Goal: Task Accomplishment & Management: Manage account settings

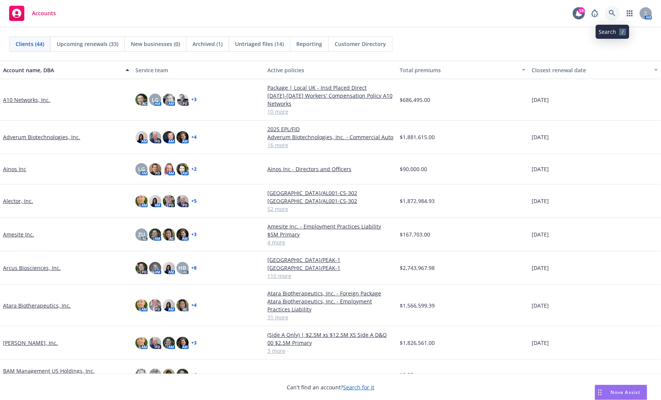
click at [614, 16] on icon at bounding box center [612, 13] width 7 height 7
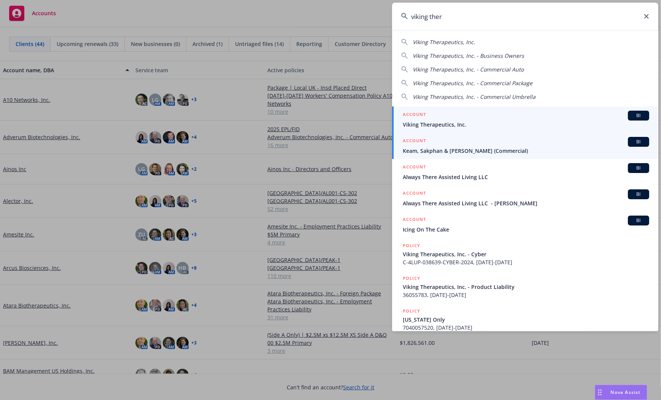
type input "viking ther"
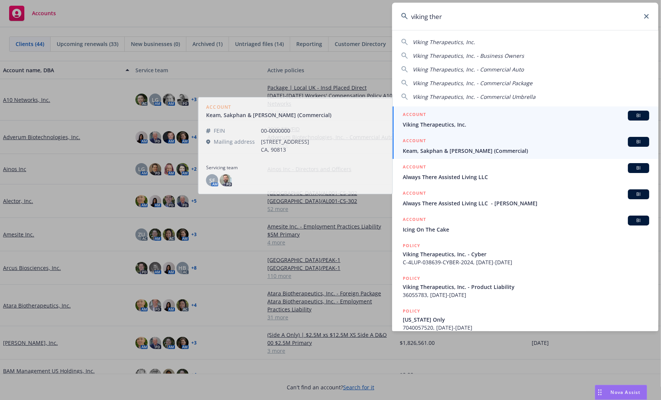
click at [456, 122] on span "Viking Therapeutics, Inc." at bounding box center [526, 125] width 247 height 8
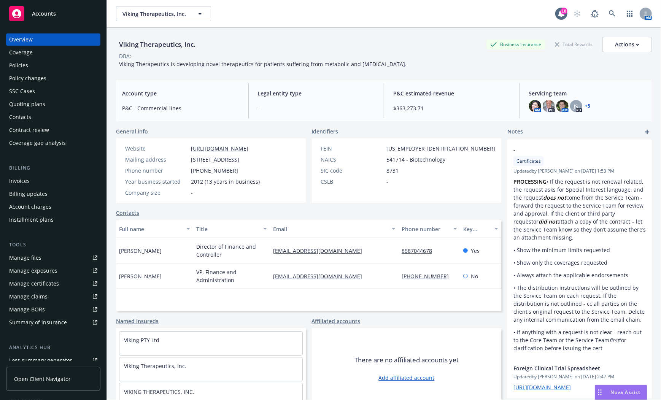
click at [18, 67] on div "Policies" at bounding box center [18, 65] width 19 height 12
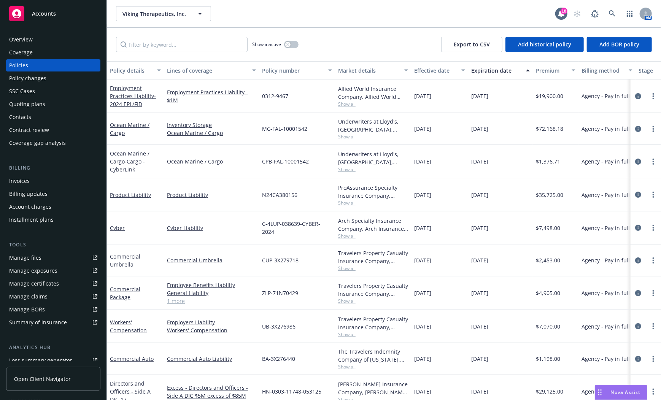
click at [356, 40] on div "Show inactive Export to CSV Add historical policy Add BOR policy" at bounding box center [384, 44] width 554 height 33
click at [245, 324] on link "Employers Liability" at bounding box center [211, 322] width 89 height 8
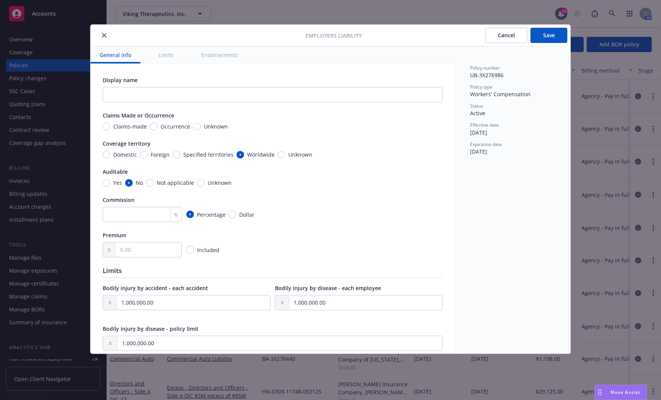
click at [504, 32] on button "Cancel" at bounding box center [506, 35] width 42 height 15
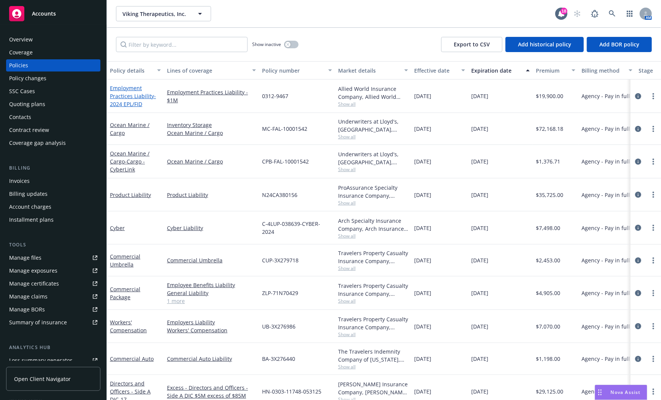
click at [121, 97] on link "Employment Practices Liability - 2024 EPL/FID" at bounding box center [133, 95] width 46 height 23
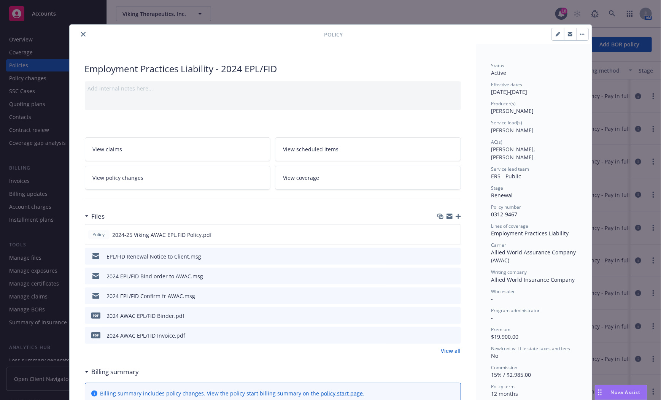
click at [82, 34] on icon "close" at bounding box center [83, 34] width 5 height 5
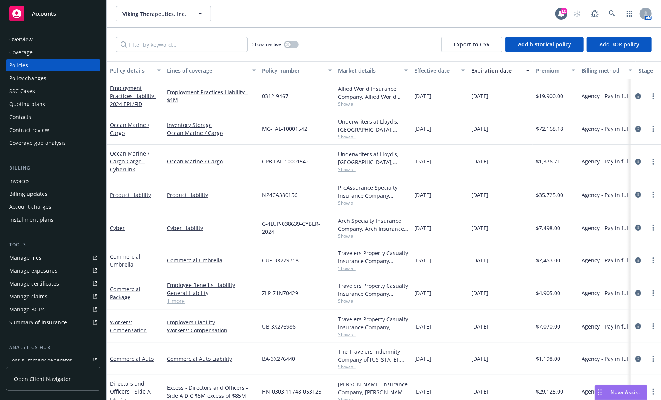
click at [246, 9] on div "Viking Therapeutics, Inc. Viking Therapeutics, Inc." at bounding box center [335, 13] width 439 height 15
click at [131, 99] on link "Employment Practices Liability - 2024 EPL/FID" at bounding box center [133, 95] width 46 height 23
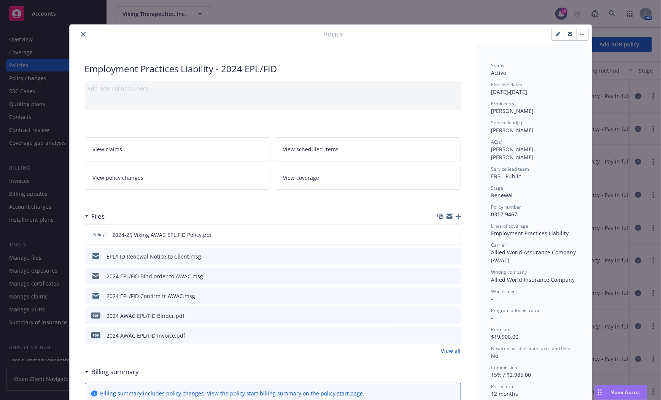
scroll to position [23, 0]
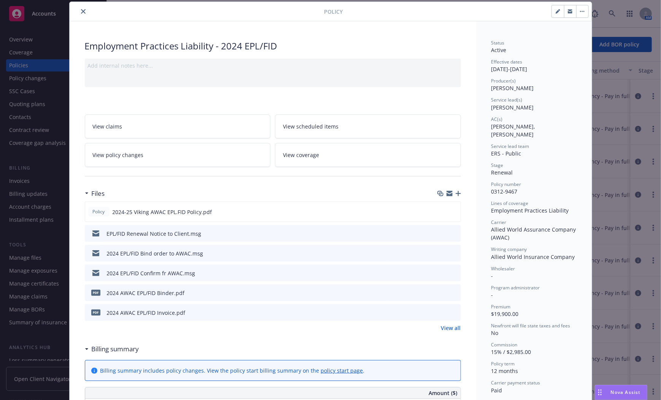
click at [555, 13] on button "button" at bounding box center [558, 11] width 12 height 12
select select "RENEWAL"
select select "12"
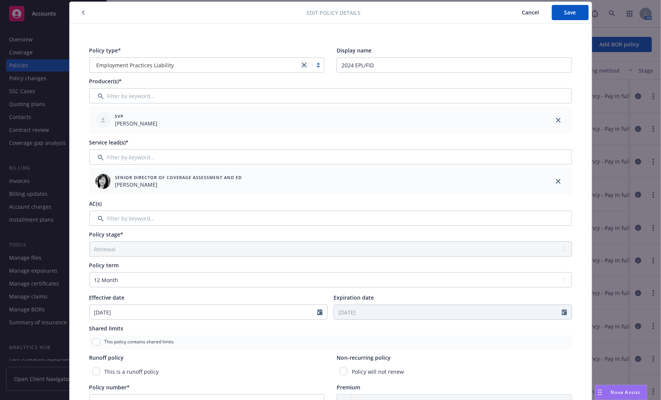
click at [301, 68] on link "close" at bounding box center [304, 64] width 9 height 9
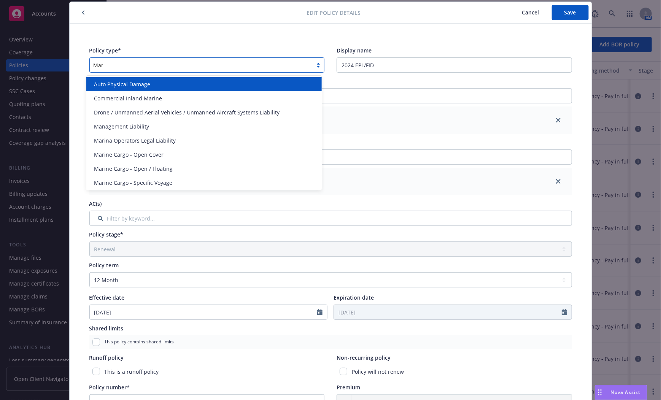
type input "Mana"
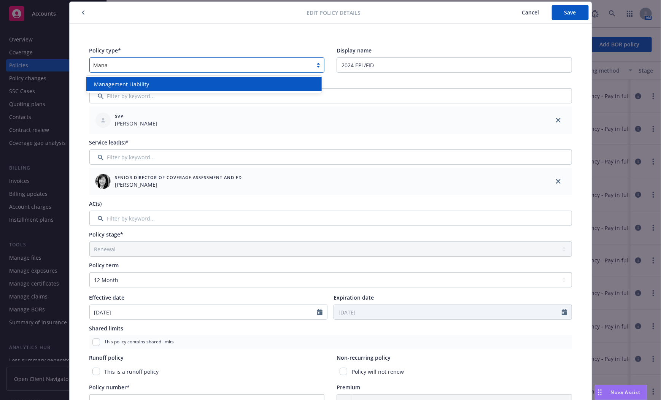
click at [134, 87] on span "Management Liability" at bounding box center [121, 84] width 55 height 8
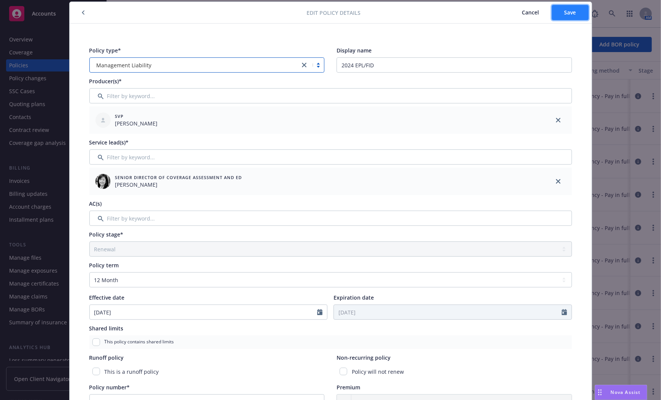
click at [555, 13] on button "Save" at bounding box center [570, 12] width 37 height 15
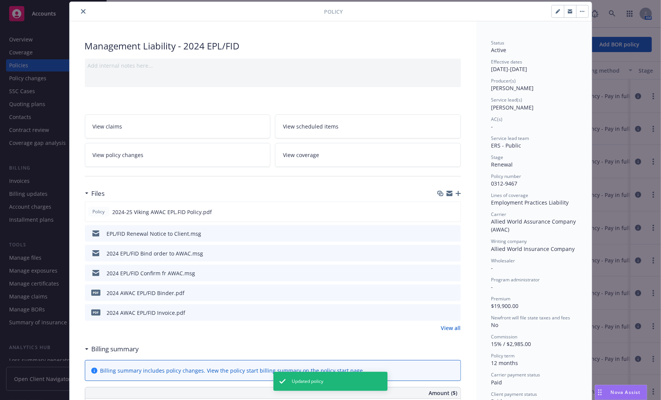
click at [81, 10] on icon "close" at bounding box center [83, 11] width 5 height 5
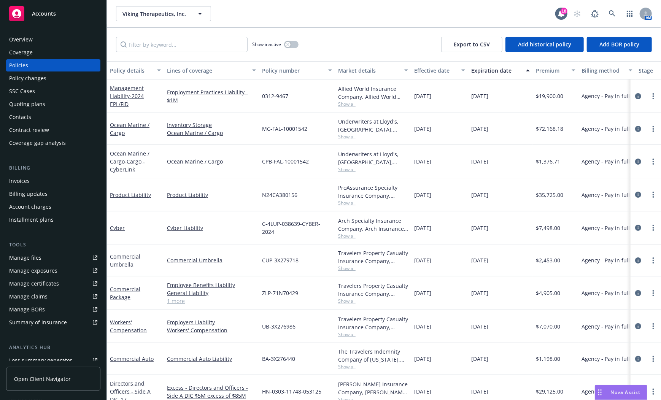
click at [130, 95] on span "- 2024 EPL/FID" at bounding box center [127, 99] width 34 height 15
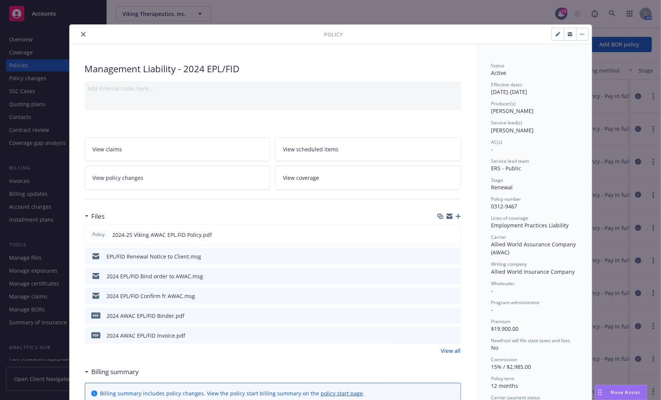
scroll to position [23, 0]
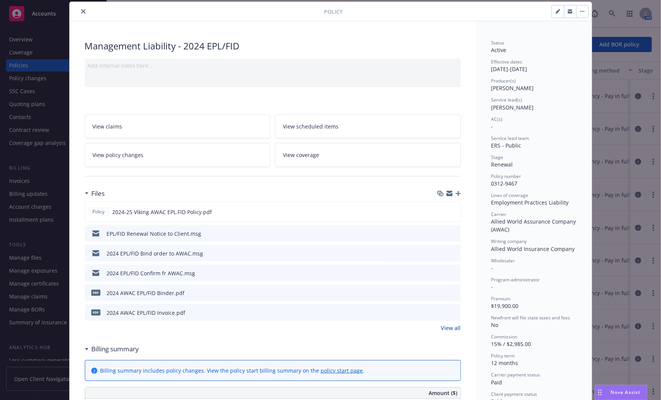
click at [555, 8] on button "button" at bounding box center [558, 11] width 12 height 12
select select "RENEWAL"
select select "12"
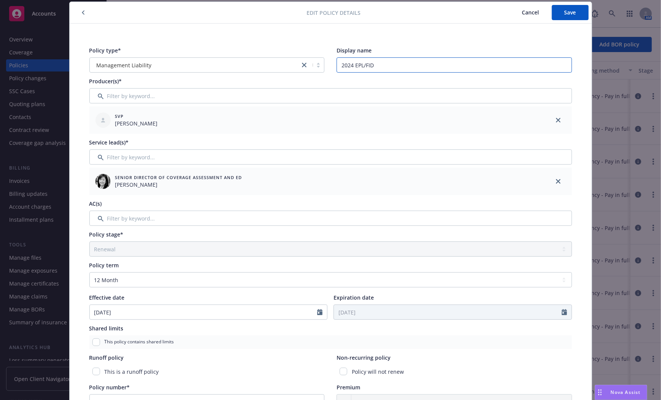
click at [351, 64] on input "2024 EPL/FID" at bounding box center [455, 64] width 236 height 15
click at [363, 65] on input "$1M EPL/FID" at bounding box center [455, 64] width 236 height 15
type input "$1M EPL/ $1M FID"
click at [577, 11] on button "Save" at bounding box center [570, 12] width 37 height 15
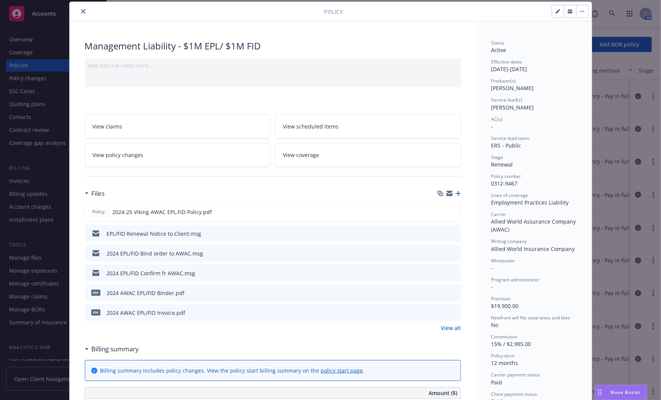
click at [345, 41] on div "Management Liability - $1M EPL/ $1M FID" at bounding box center [273, 46] width 376 height 13
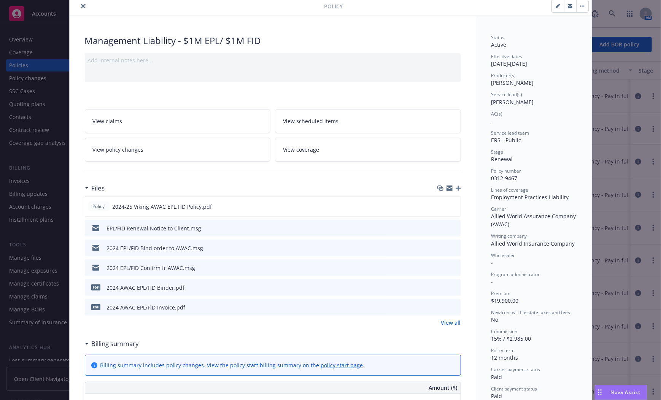
scroll to position [0, 0]
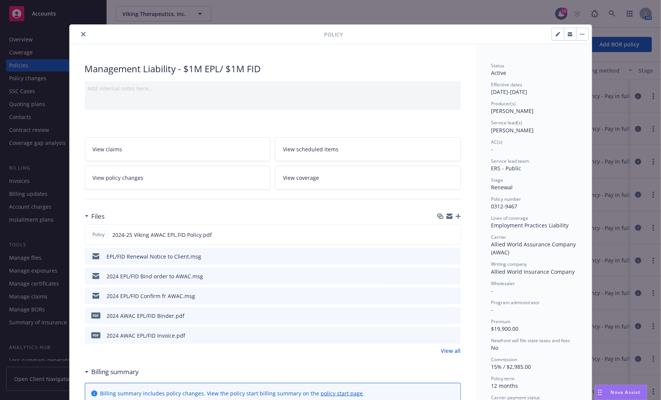
click at [81, 32] on icon "close" at bounding box center [83, 34] width 5 height 5
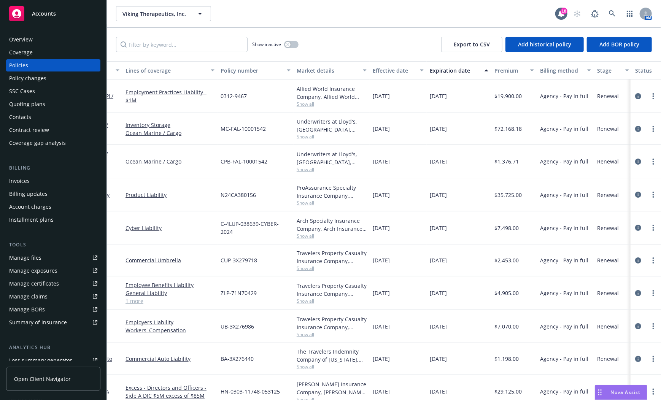
scroll to position [0, 186]
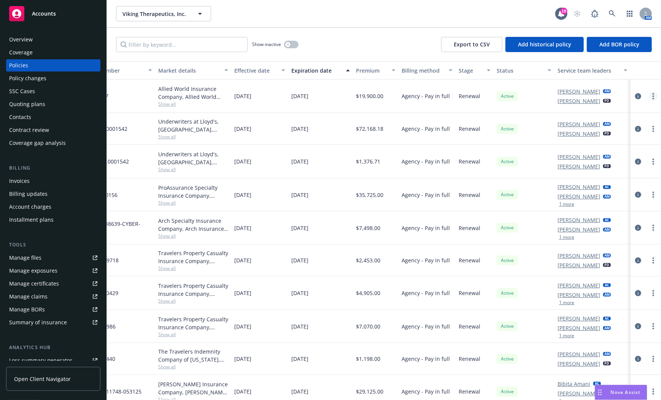
click at [653, 95] on icon "more" at bounding box center [654, 96] width 2 height 6
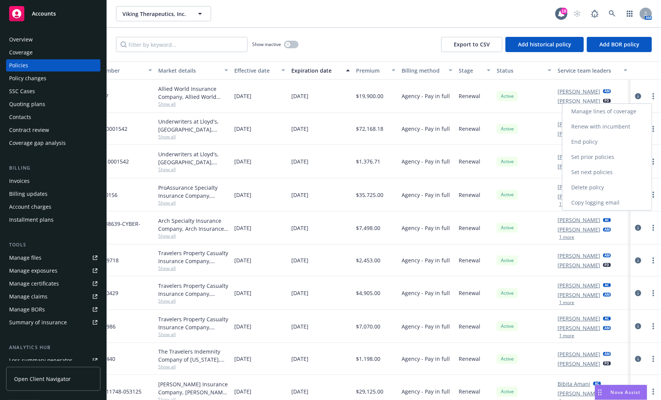
click at [596, 117] on link "Manage lines of coverage" at bounding box center [607, 111] width 89 height 15
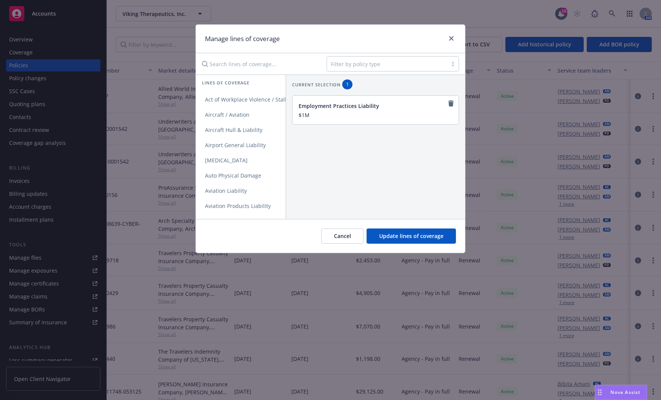
click at [242, 56] on div "Filter by policy type" at bounding box center [330, 63] width 269 height 21
click at [243, 68] on input "Search lines of coverage..." at bounding box center [258, 63] width 123 height 15
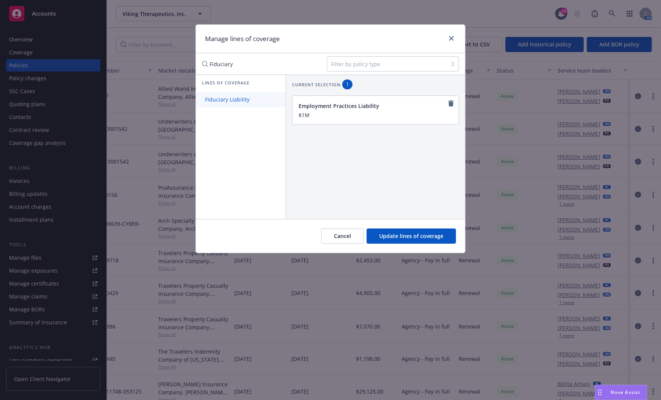
type input "Fiduciary"
click at [220, 102] on span "Fiduciary Liability" at bounding box center [227, 99] width 63 height 7
click at [341, 119] on div "Fiduciary Liability" at bounding box center [376, 110] width 166 height 29
click at [339, 115] on input "Add a display name..." at bounding box center [375, 114] width 153 height 7
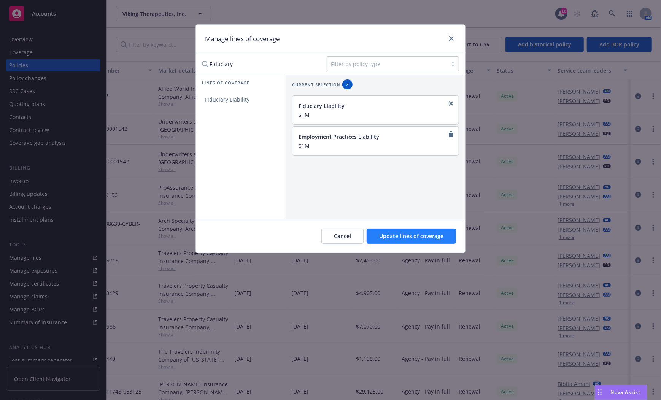
type input "$1M"
click at [412, 236] on span "Update lines of coverage" at bounding box center [411, 235] width 64 height 7
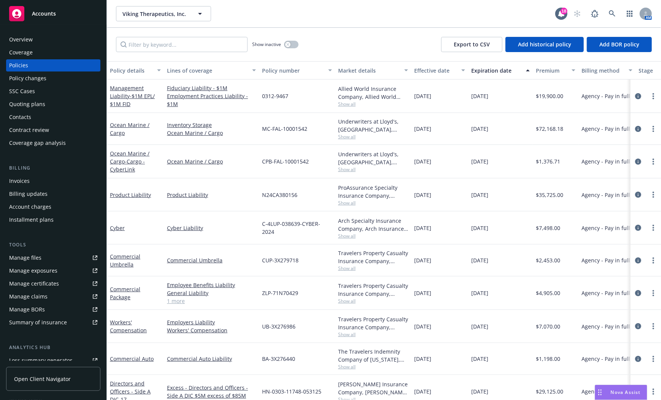
click at [132, 101] on div "Management Liability - $1M EPL/ $1M FID" at bounding box center [135, 96] width 51 height 24
click at [130, 93] on span "- $1M EPL/ $1M FID" at bounding box center [132, 99] width 45 height 15
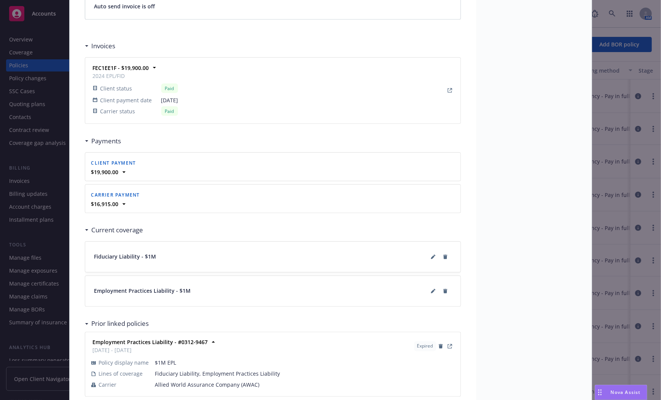
scroll to position [707, 0]
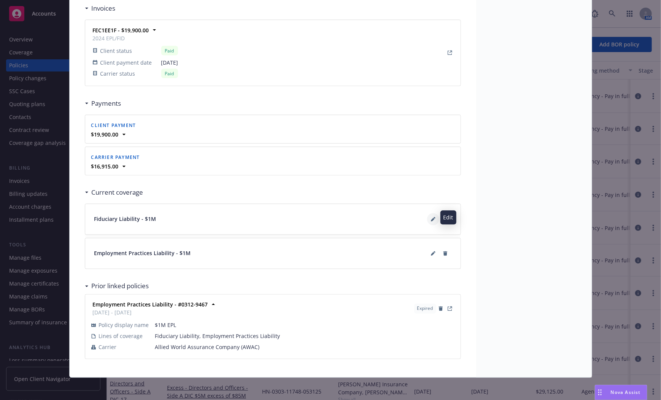
click at [428, 217] on button at bounding box center [433, 219] width 12 height 12
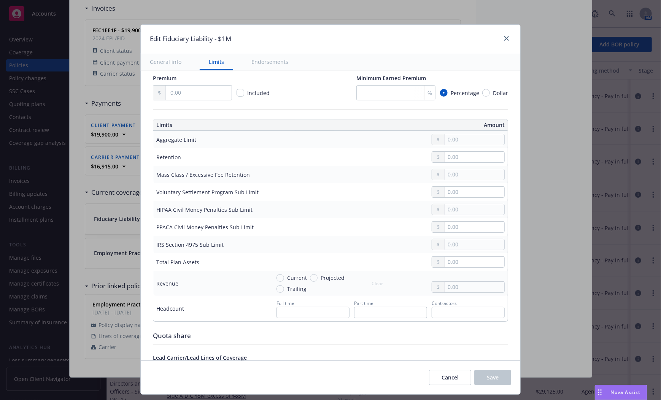
scroll to position [114, 0]
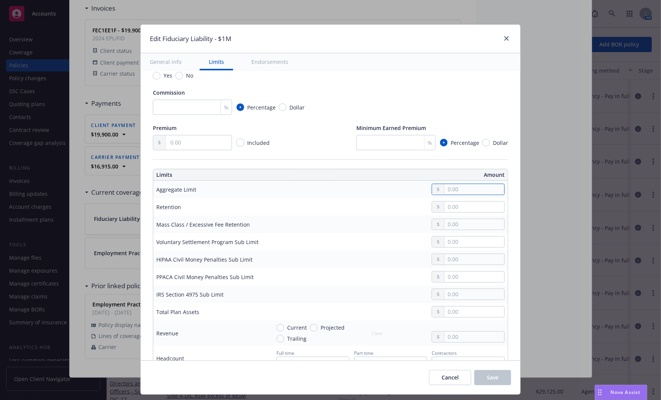
click at [452, 189] on input "text" at bounding box center [475, 189] width 60 height 11
type input "1,000,000.00"
click at [479, 205] on input "text" at bounding box center [475, 207] width 60 height 11
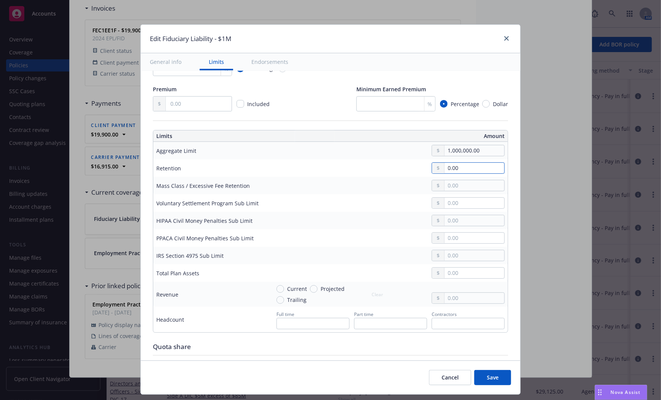
scroll to position [228, 0]
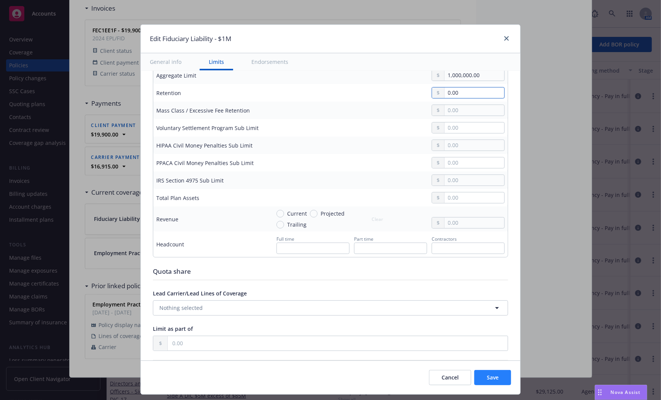
type input "0.00"
click at [498, 379] on span "Save" at bounding box center [493, 377] width 12 height 7
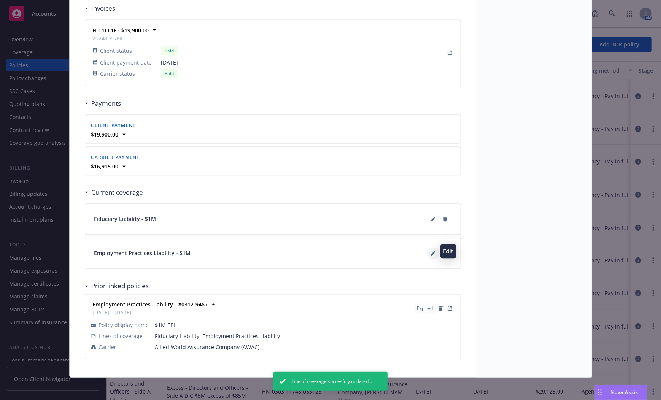
click at [431, 252] on icon at bounding box center [433, 254] width 4 height 4
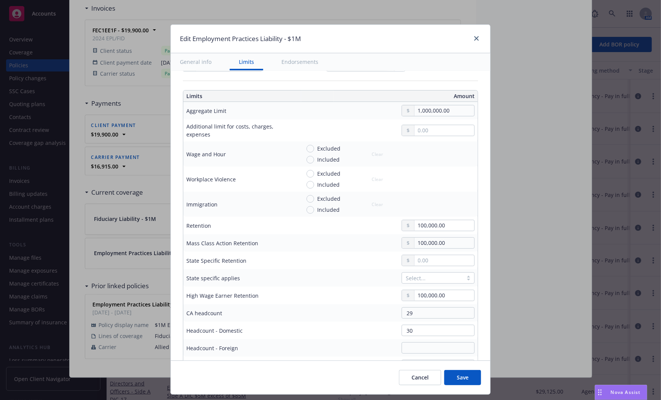
click at [321, 258] on div at bounding box center [388, 260] width 174 height 11
drag, startPoint x: 454, startPoint y: 242, endPoint x: 400, endPoint y: 239, distance: 53.4
click at [402, 239] on div "100,000.00" at bounding box center [438, 242] width 73 height 11
drag, startPoint x: 446, startPoint y: 295, endPoint x: 407, endPoint y: 297, distance: 38.9
click at [407, 297] on div "100,000.00" at bounding box center [438, 295] width 73 height 11
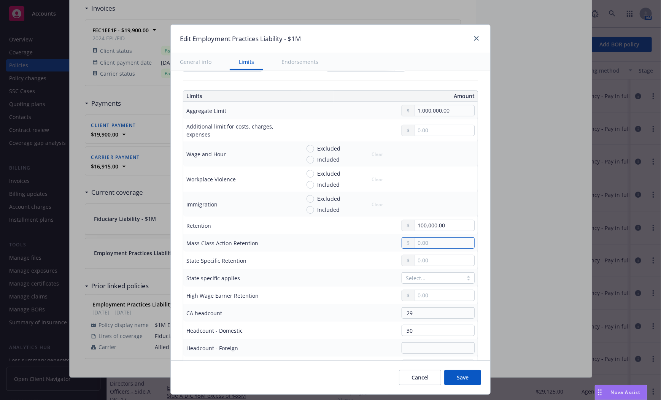
click at [417, 242] on input "text" at bounding box center [445, 243] width 60 height 11
type input "135,000.00"
drag, startPoint x: 445, startPoint y: 241, endPoint x: 407, endPoint y: 240, distance: 37.7
click at [407, 240] on div "135,000.00" at bounding box center [438, 242] width 73 height 11
drag, startPoint x: 444, startPoint y: 226, endPoint x: 400, endPoint y: 226, distance: 44.1
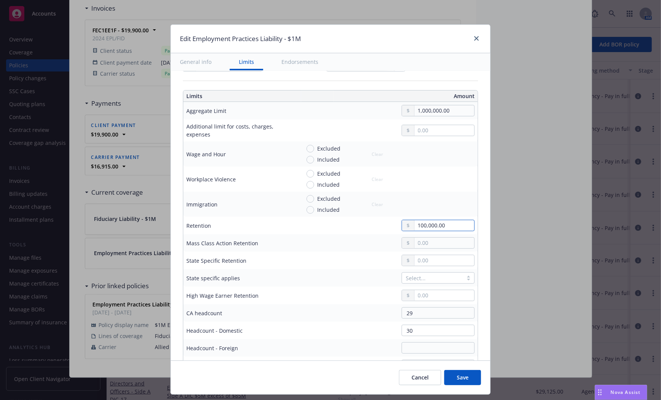
click at [402, 226] on div "100,000.00" at bounding box center [438, 225] width 73 height 11
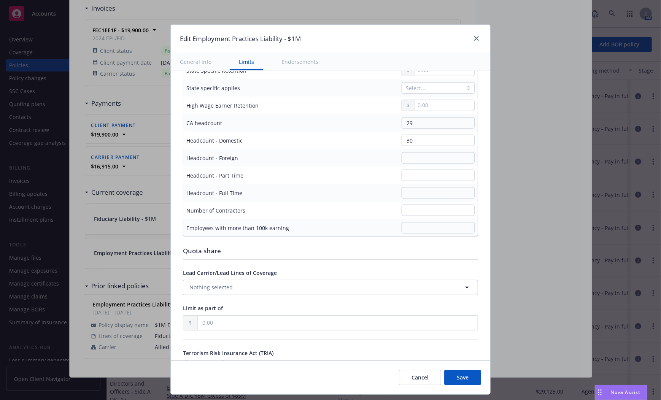
scroll to position [380, 0]
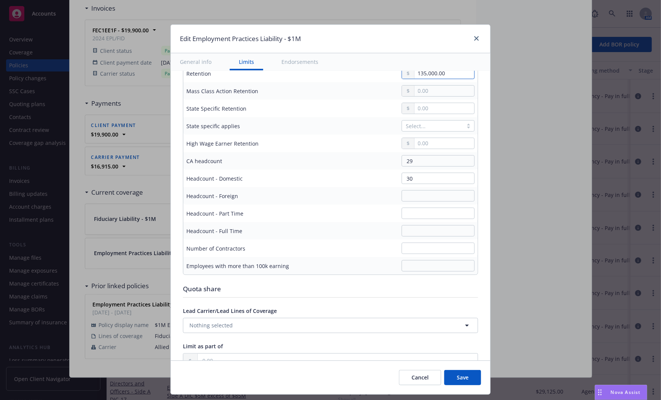
type input "135,000.00"
click at [538, 57] on div "Edit Employment Practices Liability - $1M General info Limits Endorsements Disp…" at bounding box center [330, 200] width 661 height 400
click at [411, 159] on input "29" at bounding box center [438, 160] width 73 height 11
type input "25"
click at [412, 180] on input "30" at bounding box center [438, 178] width 73 height 11
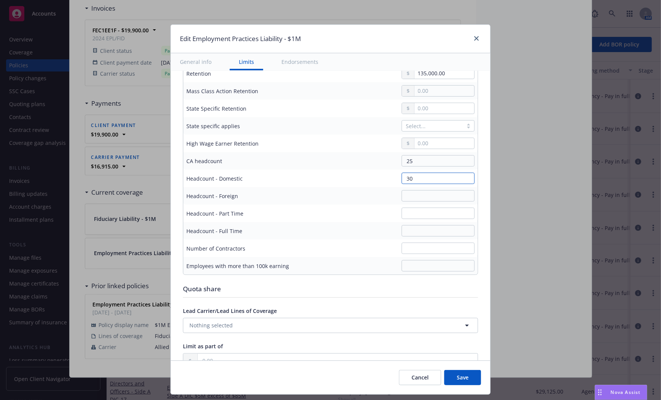
type input "3"
type input "4"
click at [444, 228] on input "text" at bounding box center [438, 230] width 73 height 11
type input "26"
click at [416, 162] on input "25" at bounding box center [438, 160] width 73 height 11
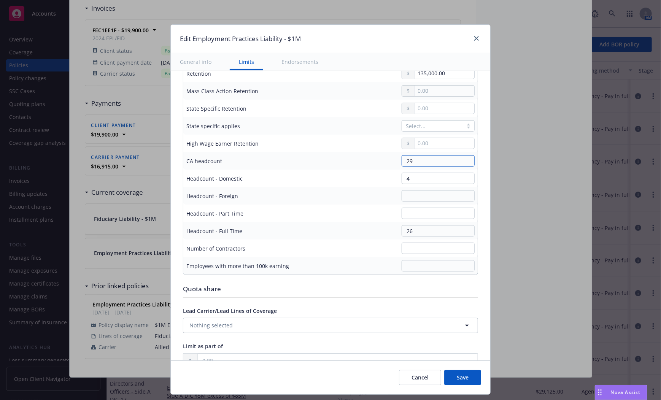
type input "29"
click at [404, 213] on input "text" at bounding box center [438, 213] width 73 height 11
type input "4"
click at [411, 178] on input "4" at bounding box center [438, 178] width 73 height 11
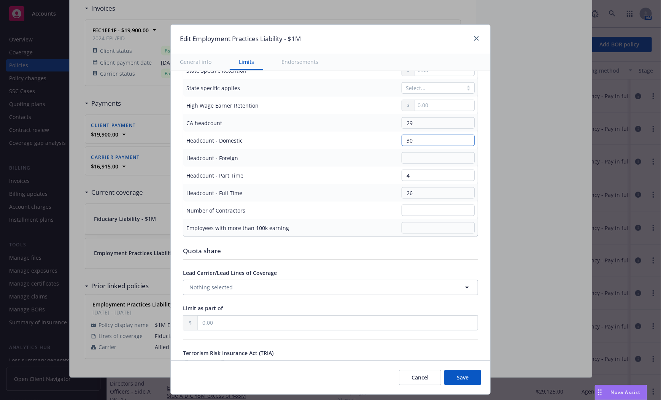
type input "30"
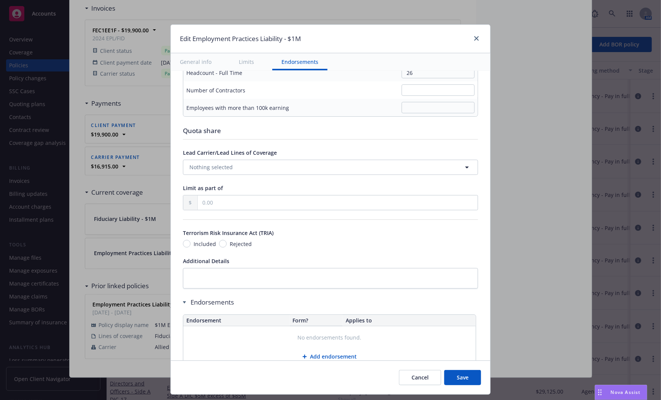
scroll to position [562, 0]
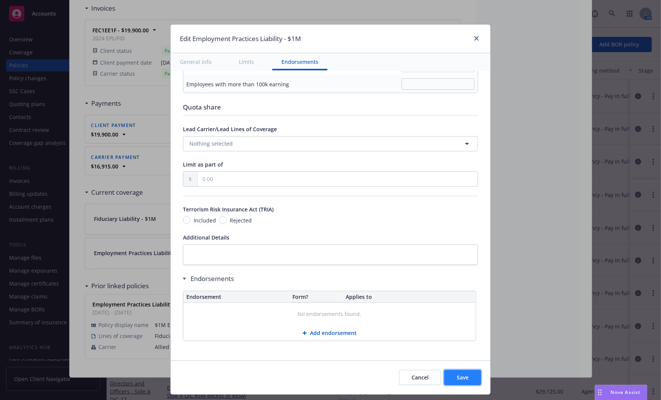
click at [466, 374] on span "Save" at bounding box center [463, 377] width 12 height 7
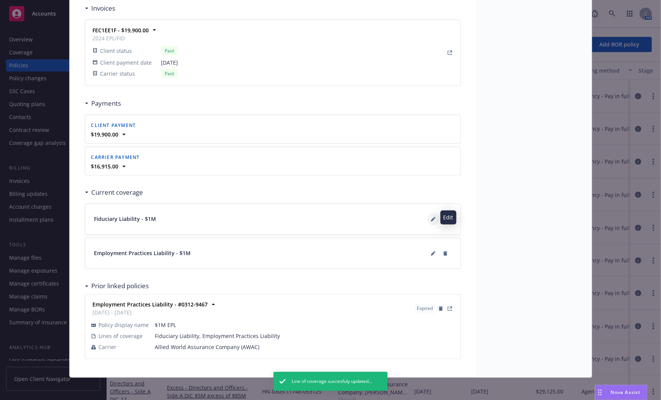
click at [431, 218] on icon at bounding box center [433, 220] width 4 height 4
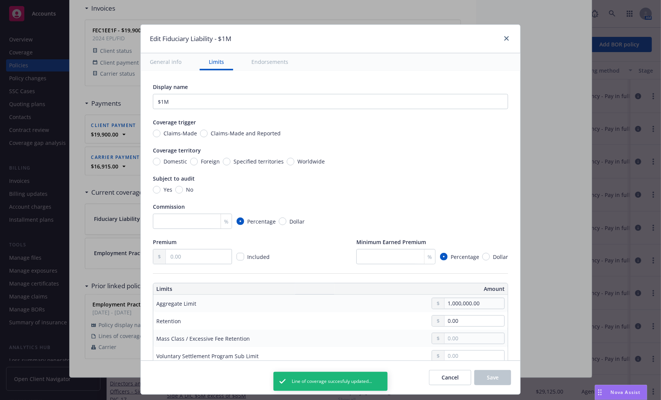
scroll to position [228, 0]
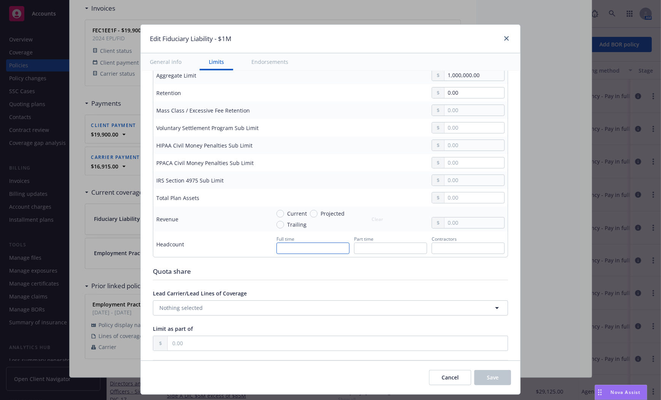
click at [327, 247] on input "text" at bounding box center [313, 248] width 73 height 11
click at [391, 192] on div at bounding box center [388, 197] width 234 height 11
click at [462, 201] on input "text" at bounding box center [475, 198] width 60 height 11
type input "2,195,042.00"
click at [286, 271] on div "Quota share" at bounding box center [330, 272] width 355 height 10
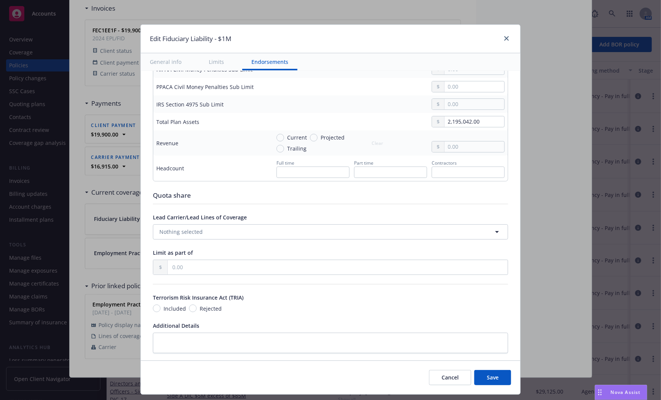
scroll to position [392, 0]
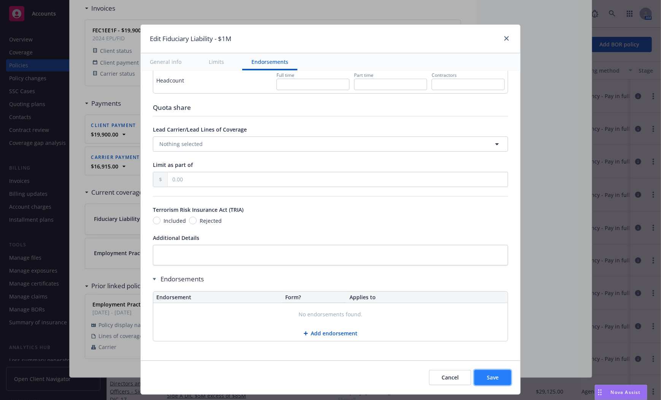
click at [490, 374] on span "Save" at bounding box center [493, 377] width 12 height 7
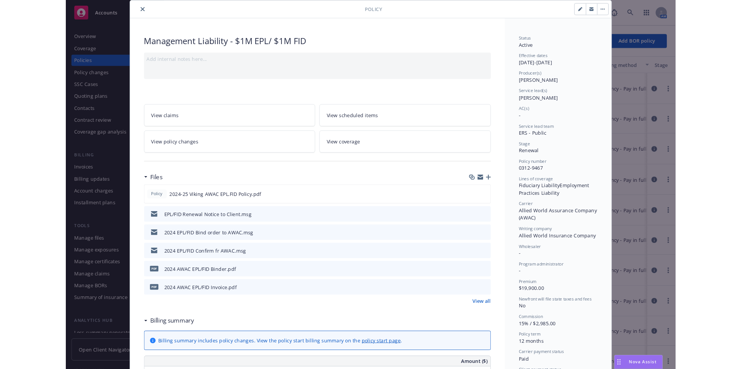
scroll to position [0, 0]
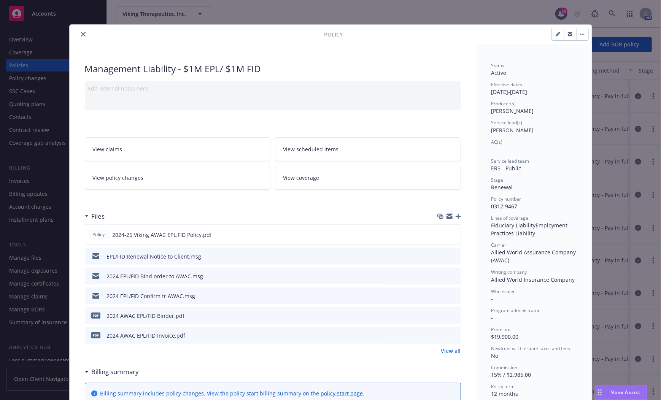
click at [81, 33] on icon "close" at bounding box center [83, 34] width 5 height 5
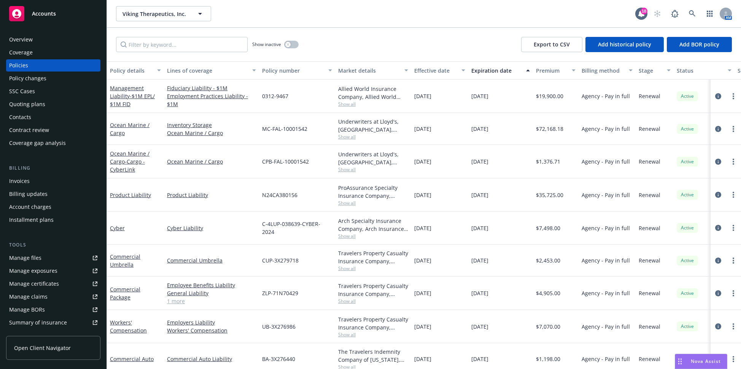
click at [49, 103] on div "Quoting plans" at bounding box center [53, 104] width 88 height 12
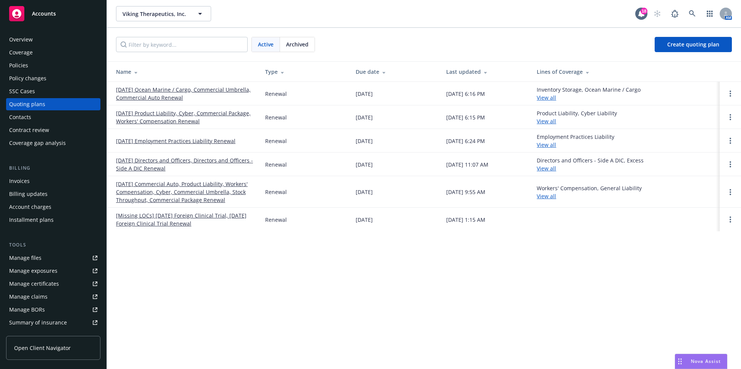
click at [149, 142] on link "[DATE] Employment Practices Liability Renewal" at bounding box center [175, 141] width 119 height 8
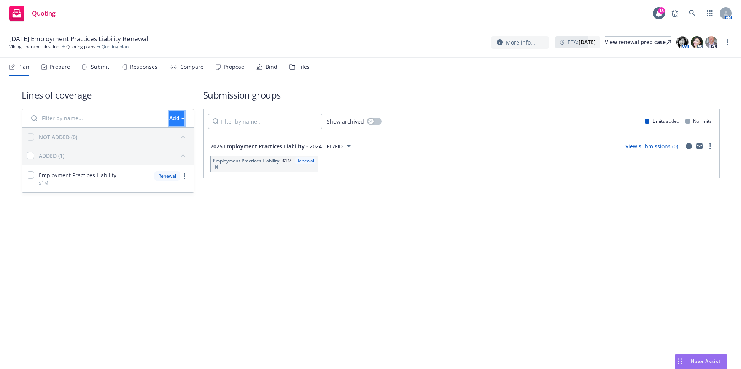
click at [171, 121] on div "Add" at bounding box center [176, 118] width 15 height 14
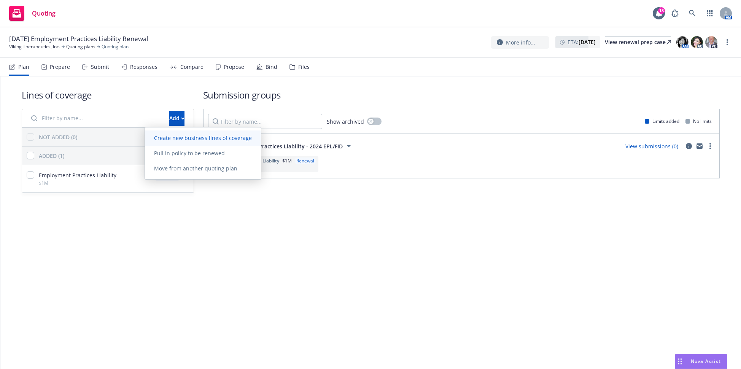
click at [174, 140] on span "Create new business lines of coverage" at bounding box center [203, 137] width 116 height 7
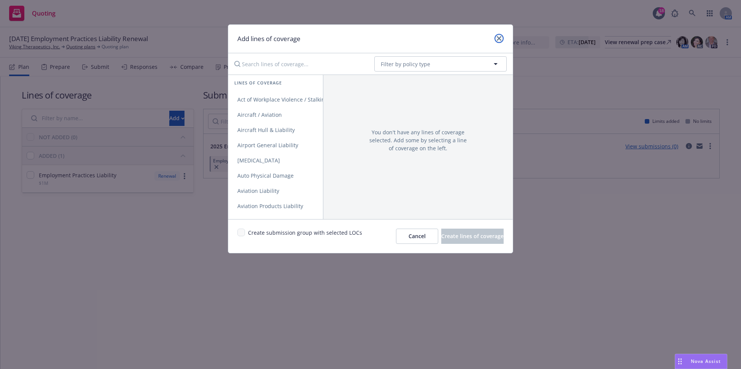
click at [501, 41] on link "close" at bounding box center [499, 38] width 9 height 9
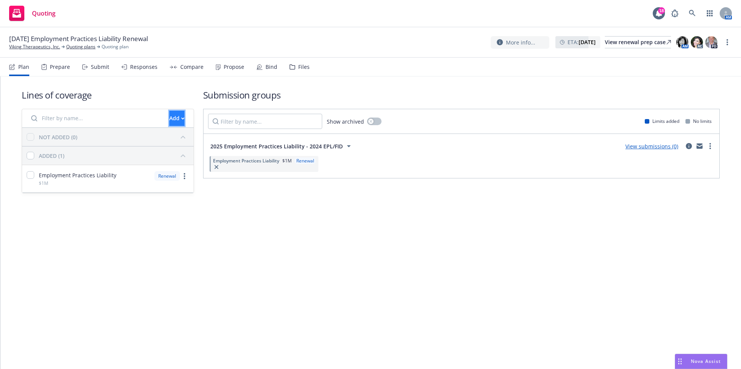
click at [173, 122] on button "Add" at bounding box center [176, 118] width 15 height 15
click at [173, 155] on span "Pull in policy to be renewed" at bounding box center [189, 153] width 89 height 7
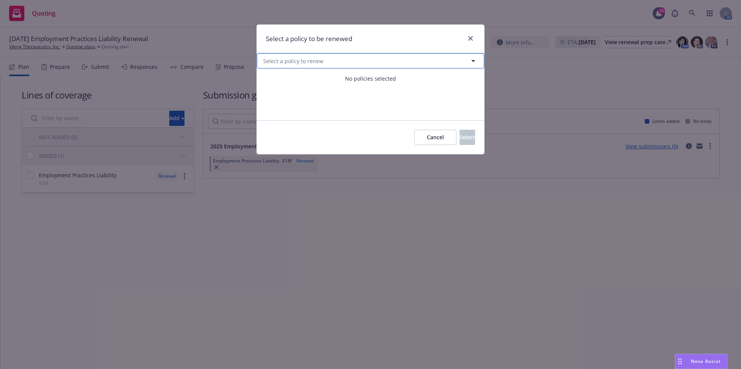
click at [294, 63] on span "Select a policy to renew" at bounding box center [293, 61] width 60 height 8
select select "ACTIVE"
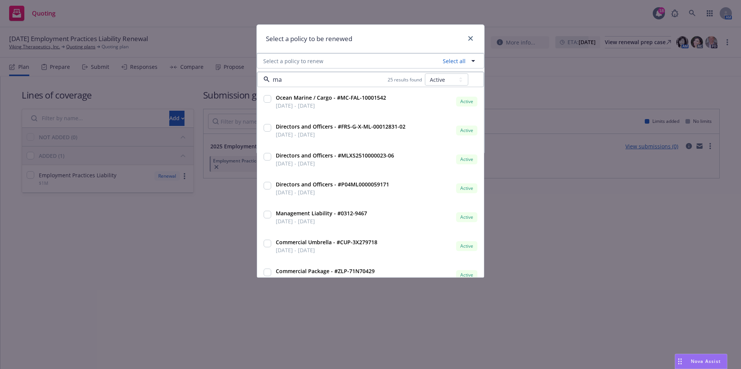
type input "man"
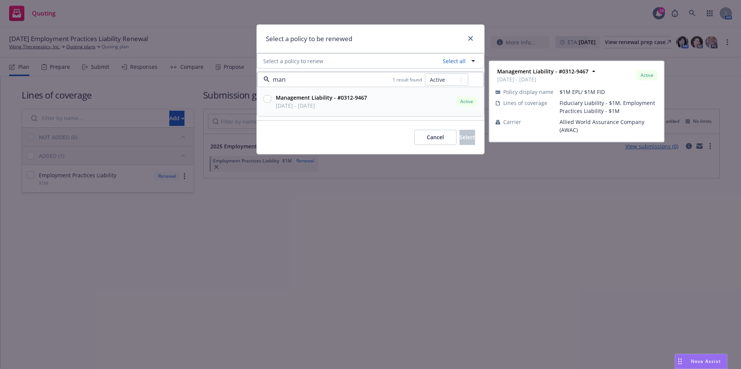
click at [269, 96] on input "checkbox" at bounding box center [268, 99] width 8 height 8
checkbox input "true"
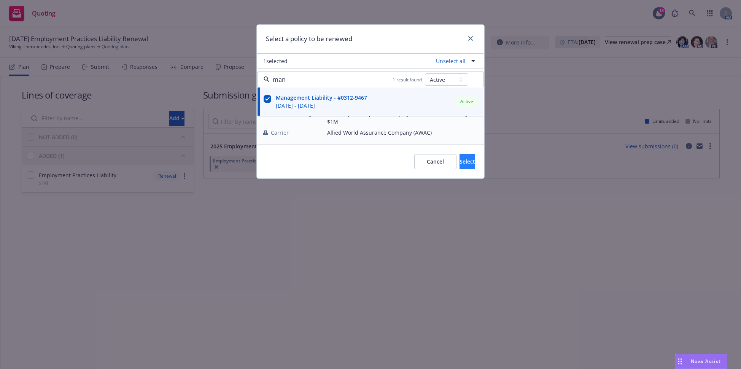
type input "man"
click at [462, 158] on span "Select" at bounding box center [468, 161] width 16 height 7
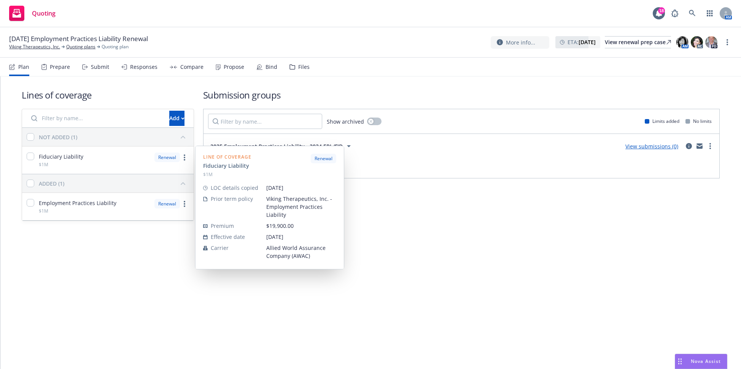
click at [123, 165] on div "Fiduciary Liability $1M Renewal" at bounding box center [108, 159] width 172 height 27
click at [186, 156] on link "more" at bounding box center [184, 157] width 9 height 9
click at [95, 252] on span "Archive" at bounding box center [91, 251] width 37 height 7
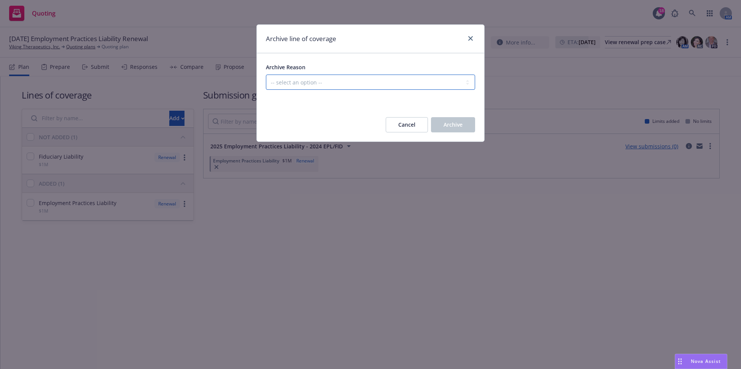
click at [365, 79] on select "-- select an option -- Created in error Duplicated" at bounding box center [370, 82] width 209 height 15
select select "ARCHIVED_CREATED_IN_ERROR"
click at [266, 75] on select "-- select an option -- Created in error Duplicated" at bounding box center [370, 82] width 209 height 15
click at [467, 125] on button "Archive" at bounding box center [453, 124] width 44 height 15
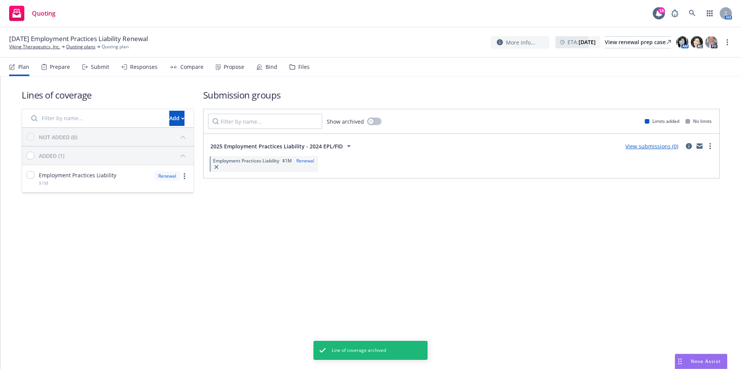
click at [137, 231] on div "Lines of coverage Add NOT ADDED (0) ADDED (1) Employment Practices Liability $1…" at bounding box center [370, 222] width 741 height 293
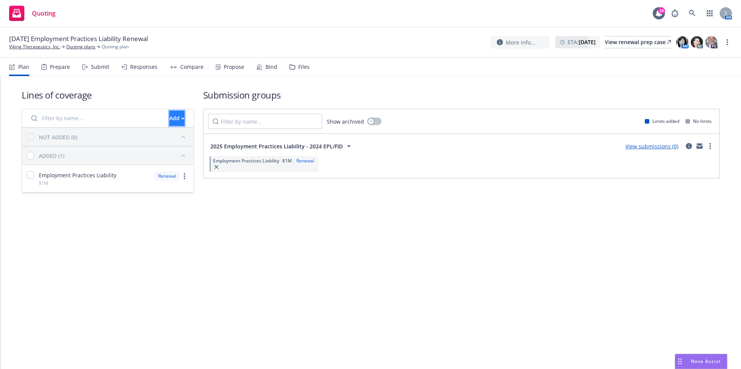
click at [169, 115] on div "Add" at bounding box center [176, 118] width 15 height 14
click at [167, 152] on span "Pull in policy to be renewed" at bounding box center [189, 153] width 89 height 7
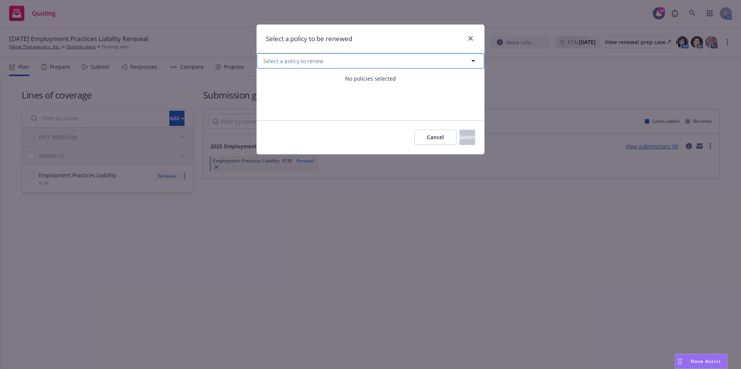
click at [282, 58] on span "Select a policy to renew" at bounding box center [293, 61] width 60 height 8
select select "ACTIVE"
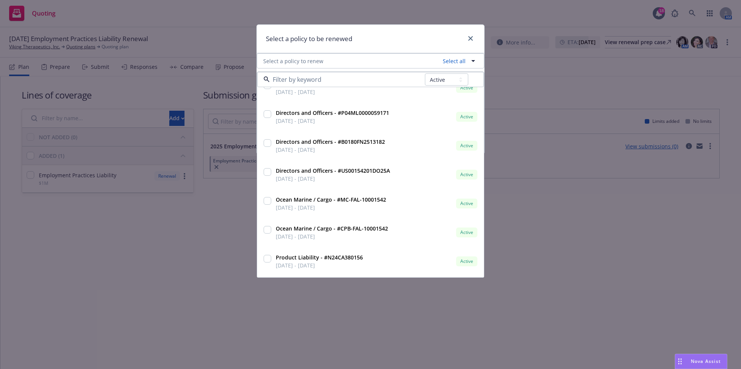
scroll to position [571, 0]
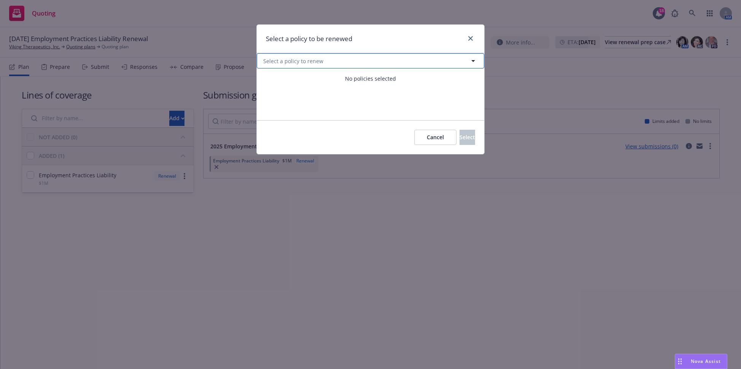
click at [358, 62] on button "Select a policy to renew" at bounding box center [371, 60] width 228 height 15
select select "ACTIVE"
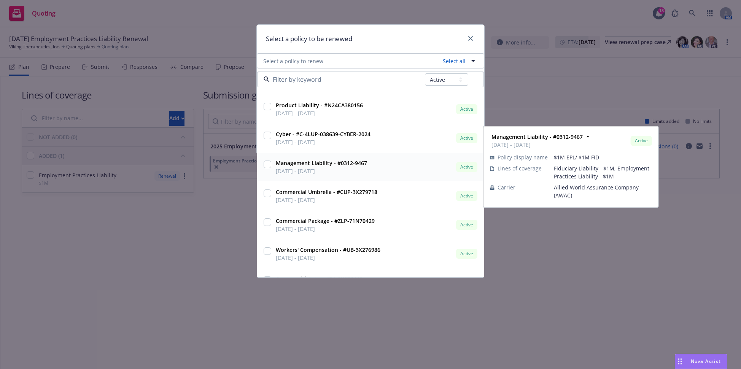
click at [268, 162] on input "checkbox" at bounding box center [268, 165] width 8 height 8
checkbox input "true"
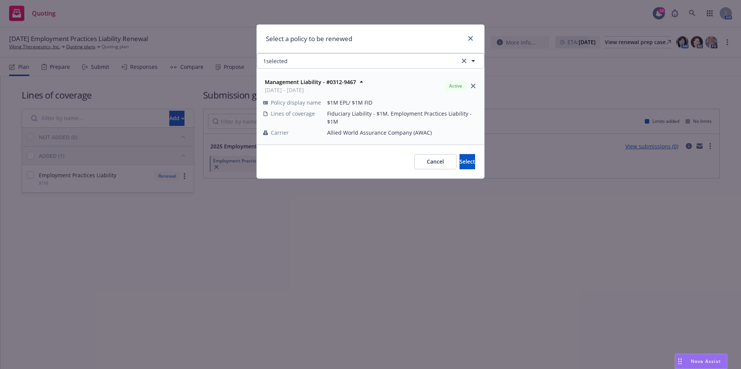
click at [339, 230] on div "Select a policy to be renewed 1 selected Management Liability - #0312-9467 09/0…" at bounding box center [370, 184] width 741 height 369
click at [460, 158] on span "Select" at bounding box center [468, 161] width 16 height 7
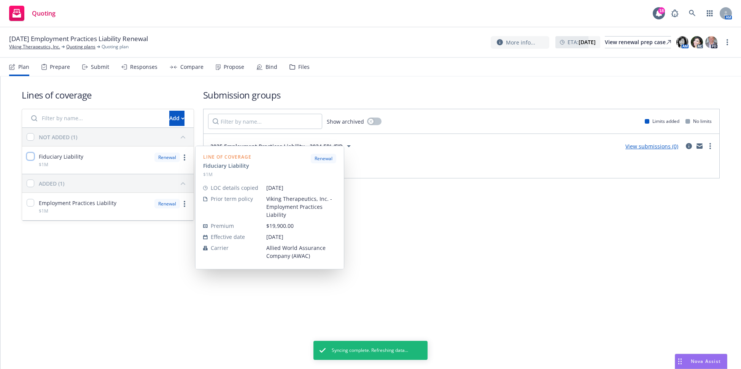
click at [29, 158] on input "checkbox" at bounding box center [31, 157] width 8 height 8
checkbox input "true"
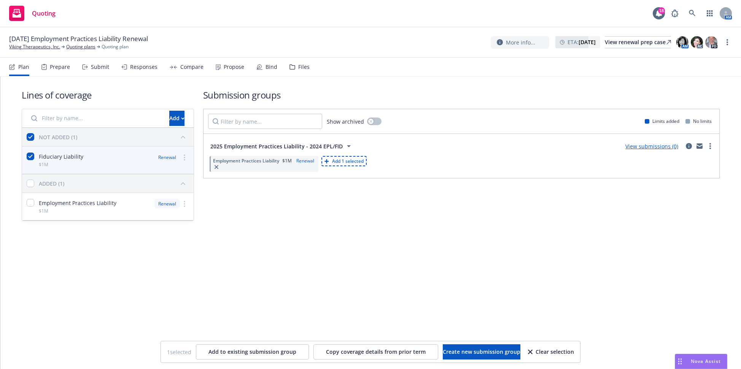
click at [341, 162] on span "Add 1 selected" at bounding box center [348, 161] width 32 height 6
checkbox input "false"
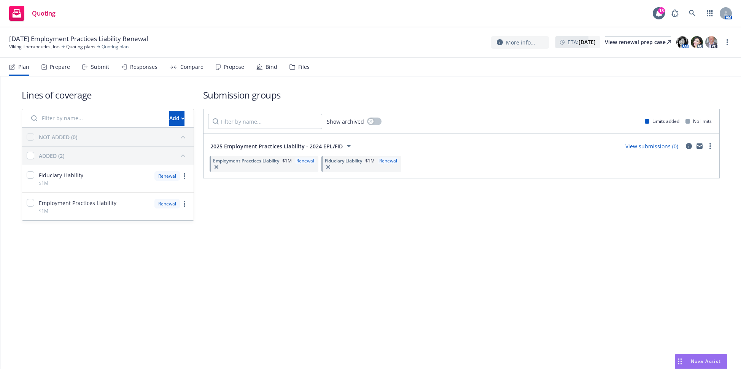
drag, startPoint x: 331, startPoint y: 272, endPoint x: 344, endPoint y: 253, distance: 22.9
click at [332, 272] on div "Lines of coverage Add NOT ADDED (0) ADDED (2) Fiduciary Liability $1M Renewal E…" at bounding box center [370, 222] width 741 height 293
click at [689, 143] on icon "circleInformation" at bounding box center [689, 146] width 6 height 6
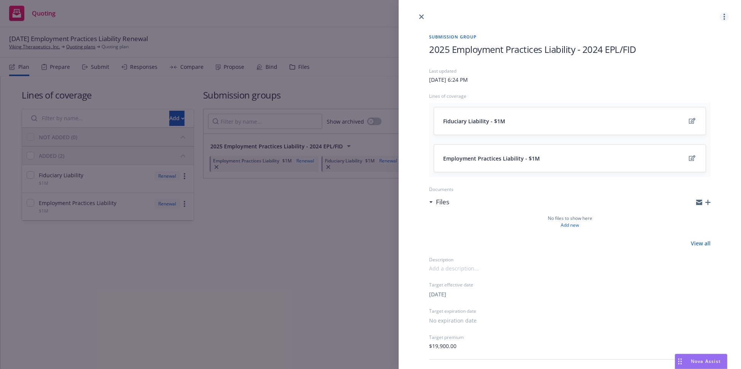
click at [724, 16] on circle "more" at bounding box center [725, 17] width 2 height 2
click at [609, 56] on div "2025 Employment Practices Liability - 2024 EPL/FID" at bounding box center [570, 55] width 282 height 25
click at [605, 49] on span "2025 Employment Practices Liability - 2024 EPL/FID" at bounding box center [532, 49] width 207 height 13
click at [424, 18] on link "close" at bounding box center [421, 16] width 9 height 9
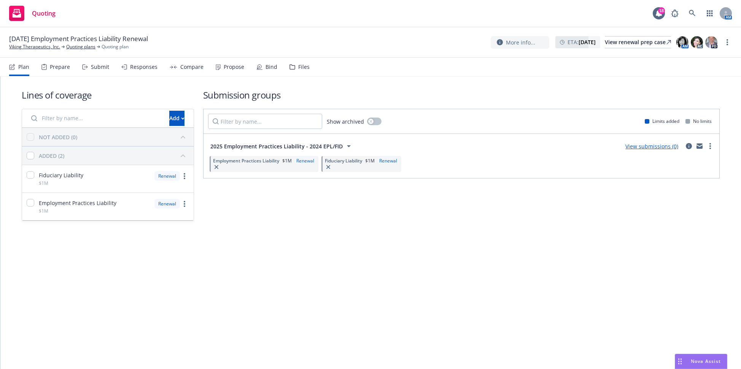
click at [209, 22] on div "Quoting 18 AM" at bounding box center [370, 13] width 741 height 27
click at [114, 255] on div "Lines of coverage Add NOT ADDED (0) ADDED (2) Fiduciary Liability $1M Renewal E…" at bounding box center [370, 222] width 741 height 293
click at [18, 65] on div "Plan" at bounding box center [23, 67] width 11 height 6
click at [39, 50] on link "Viking Therapeutics, Inc." at bounding box center [34, 46] width 51 height 7
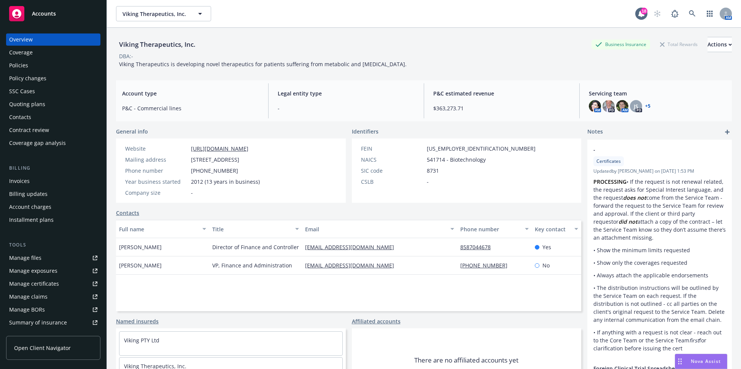
click at [17, 69] on div "Policies" at bounding box center [18, 65] width 19 height 12
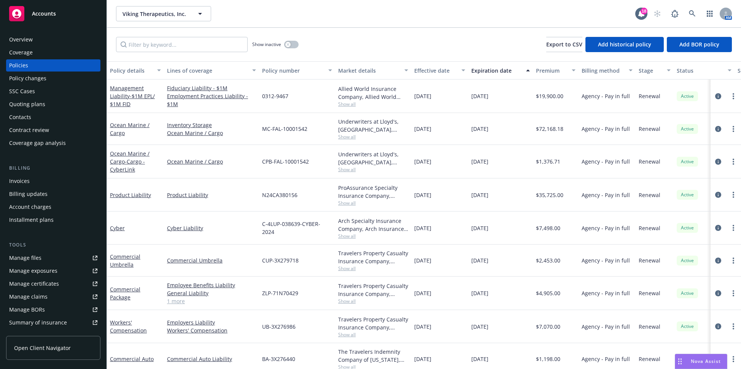
click at [460, 18] on div "Viking Therapeutics, Inc. Viking Therapeutics, Inc." at bounding box center [375, 13] width 519 height 15
click at [66, 366] on div "Open Client Navigator" at bounding box center [53, 349] width 94 height 39
